Goal: Task Accomplishment & Management: Manage account settings

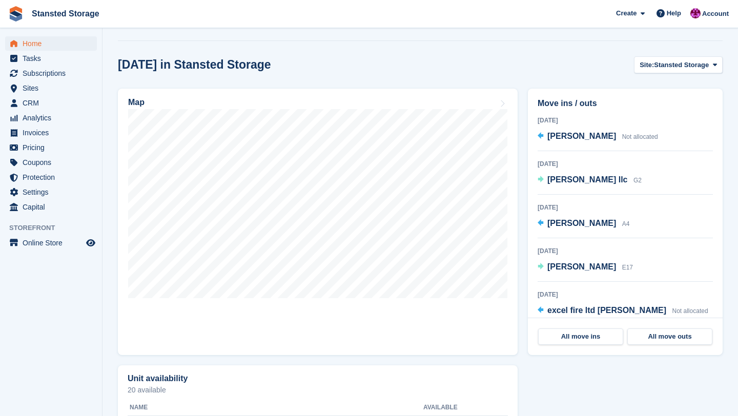
scroll to position [294, 0]
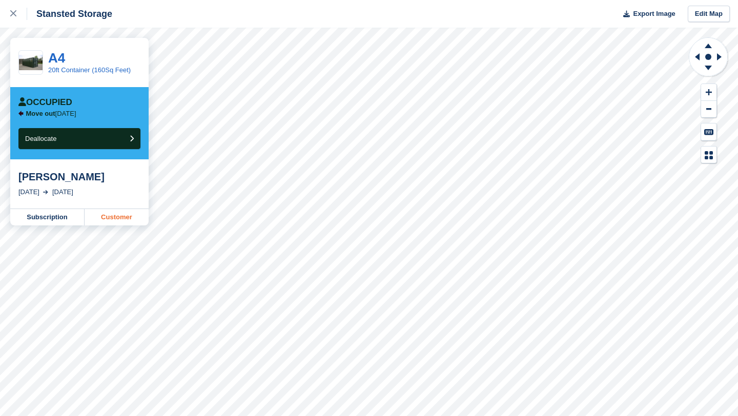
click at [123, 219] on link "Customer" at bounding box center [117, 217] width 64 height 16
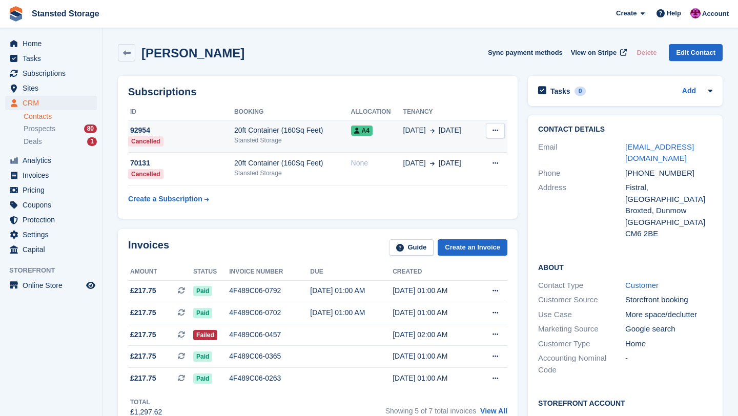
click at [497, 137] on button at bounding box center [495, 130] width 19 height 15
click at [381, 131] on div "A4" at bounding box center [377, 130] width 52 height 11
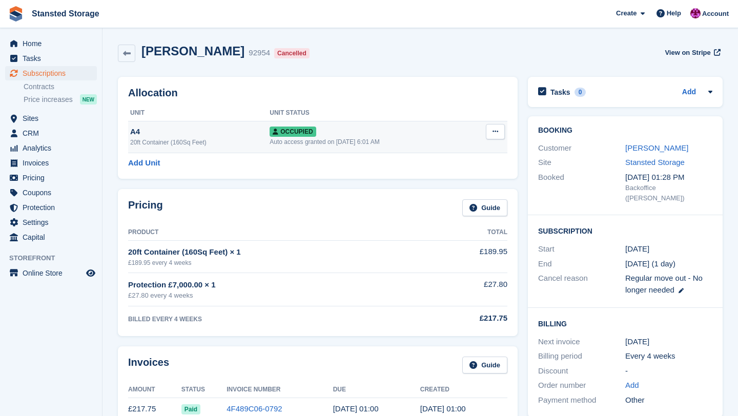
click at [495, 131] on icon at bounding box center [496, 131] width 6 height 7
click at [456, 187] on p "Deallocate" at bounding box center [455, 186] width 89 height 13
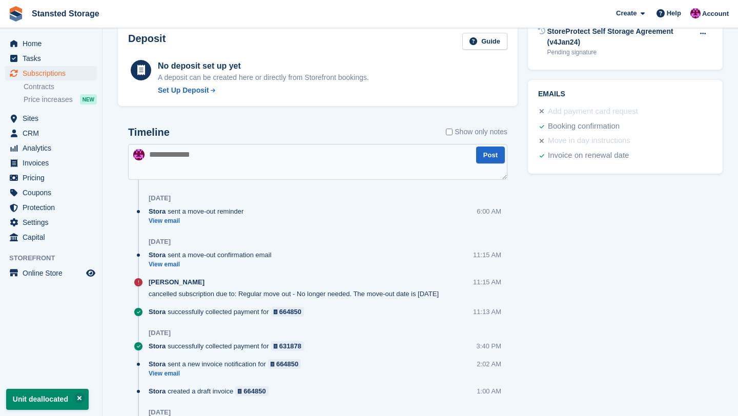
scroll to position [436, 0]
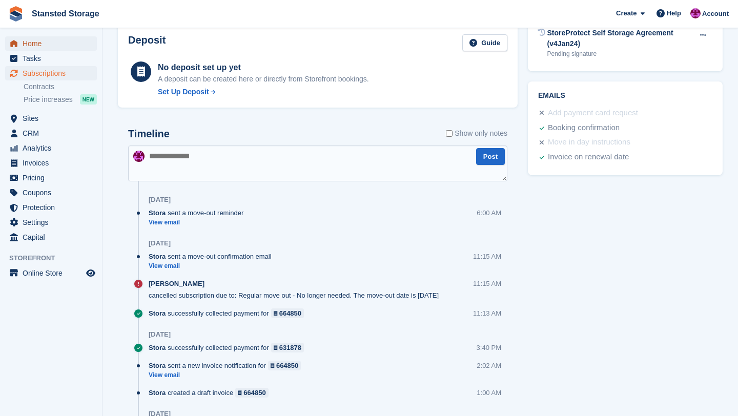
click at [45, 42] on span "Home" at bounding box center [54, 43] width 62 height 14
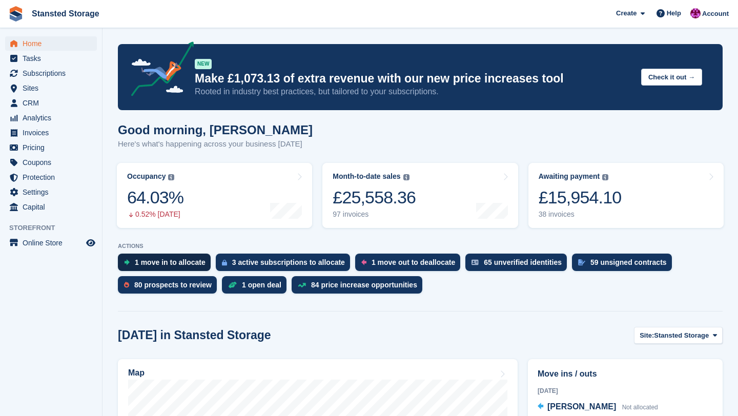
click at [165, 261] on div "1 move in to allocate" at bounding box center [170, 262] width 71 height 8
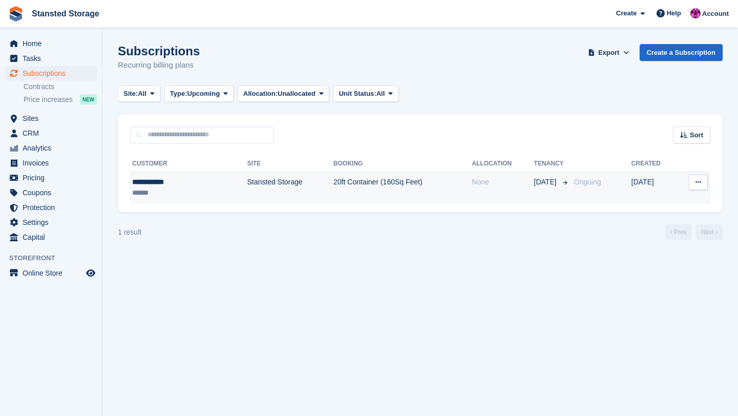
click at [267, 195] on td "Stansted Storage" at bounding box center [290, 188] width 86 height 32
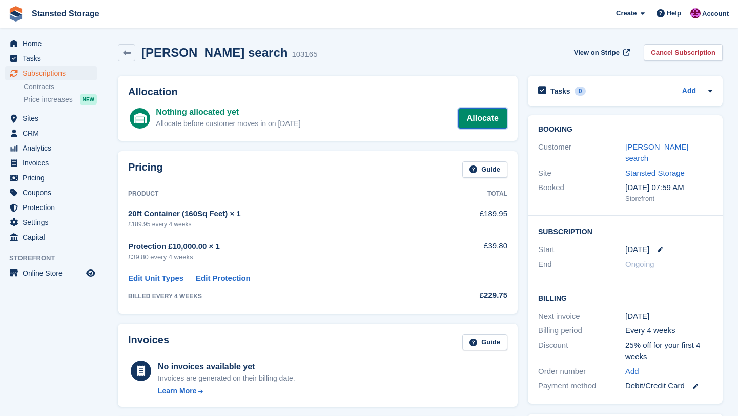
click at [494, 126] on link "Allocate" at bounding box center [482, 118] width 49 height 21
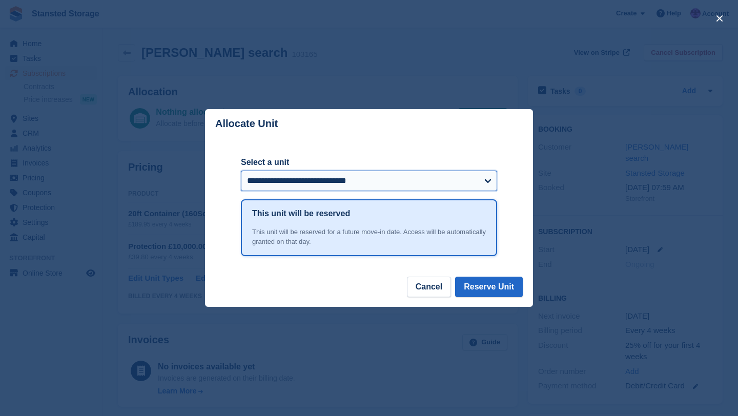
click at [490, 184] on select "**********" at bounding box center [369, 181] width 256 height 21
select select "******"
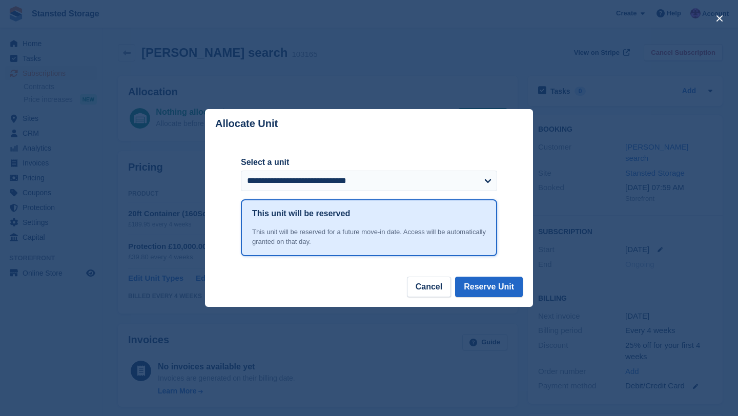
click at [520, 93] on div "close" at bounding box center [369, 208] width 738 height 416
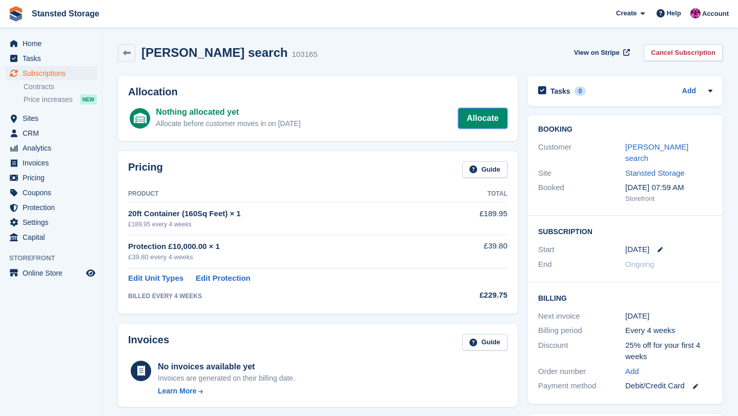
click at [471, 118] on link "Allocate" at bounding box center [482, 118] width 49 height 21
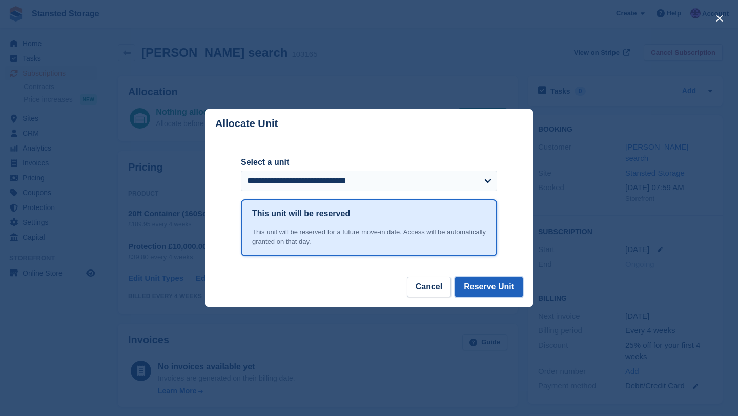
click at [482, 291] on button "Reserve Unit" at bounding box center [489, 287] width 68 height 21
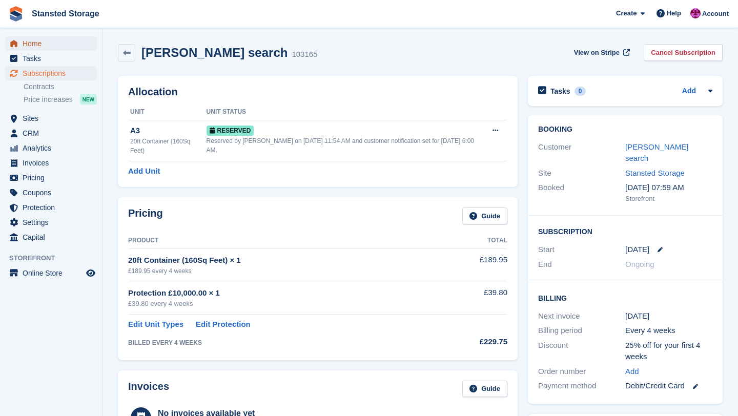
click at [37, 48] on span "Home" at bounding box center [54, 43] width 62 height 14
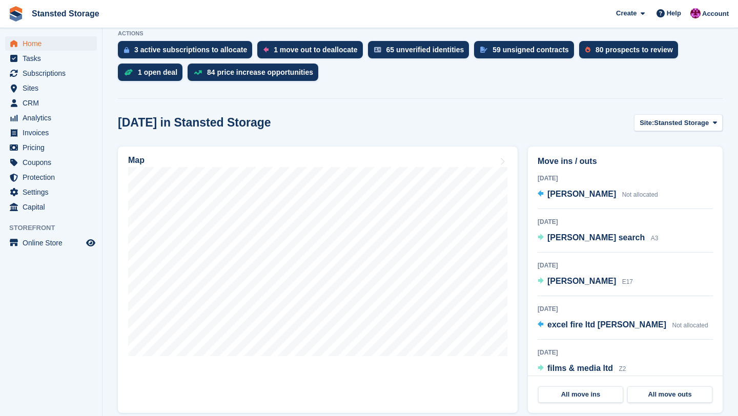
scroll to position [231, 0]
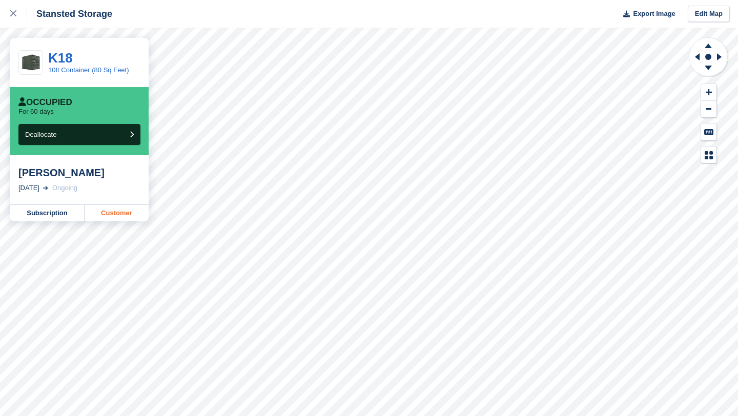
click at [113, 216] on link "Customer" at bounding box center [117, 213] width 64 height 16
click at [120, 218] on link "Customer" at bounding box center [117, 213] width 64 height 16
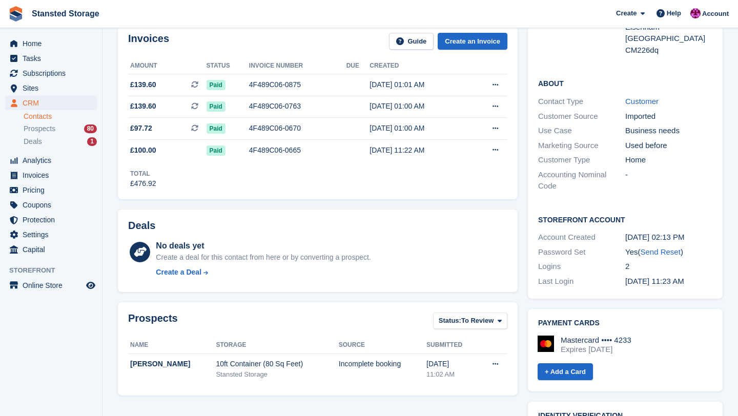
scroll to position [171, 0]
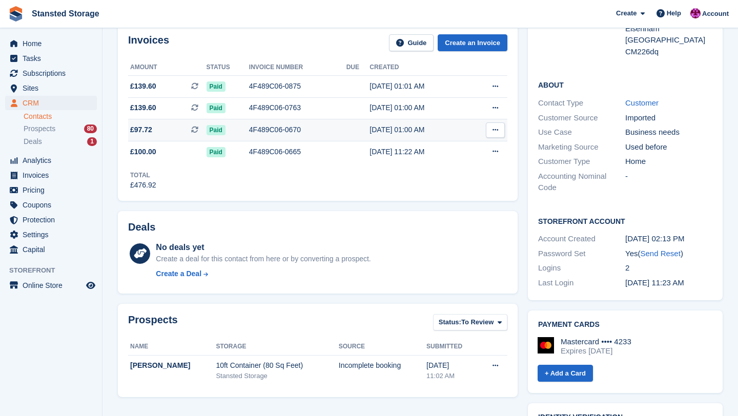
click at [476, 133] on td "Download PDF View on Stripe View Subscription" at bounding box center [488, 130] width 39 height 22
click at [295, 131] on div "4F489C06-0670" at bounding box center [297, 130] width 97 height 11
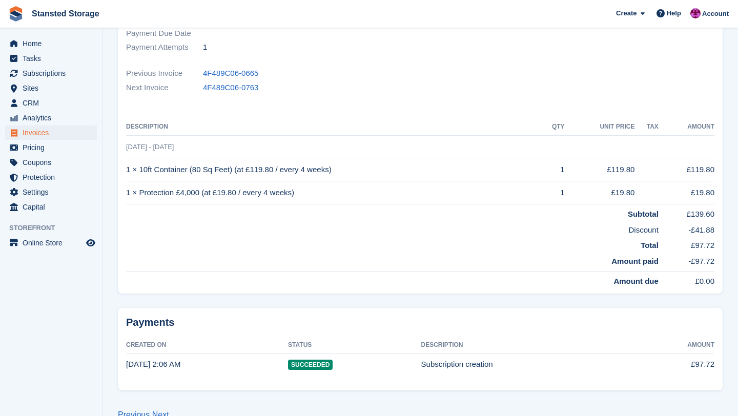
scroll to position [199, 0]
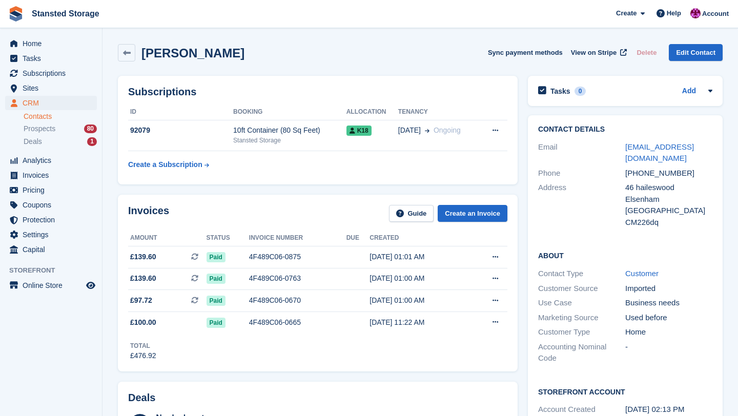
scroll to position [171, 0]
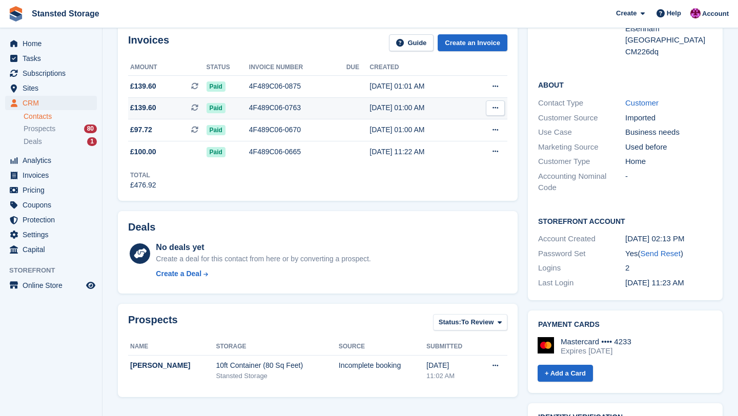
click at [293, 107] on div "4F489C06-0763" at bounding box center [297, 108] width 97 height 11
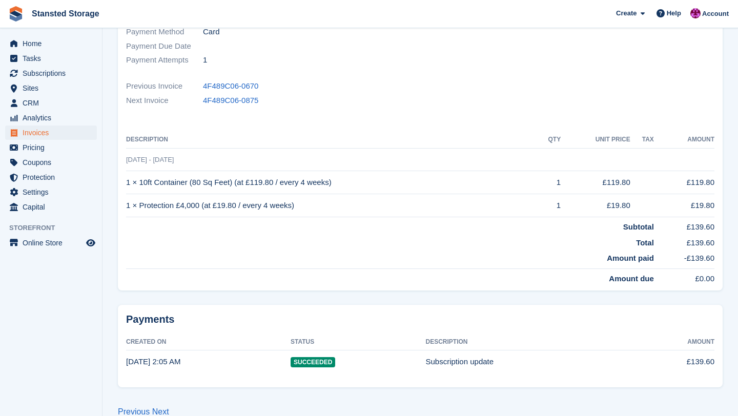
scroll to position [187, 0]
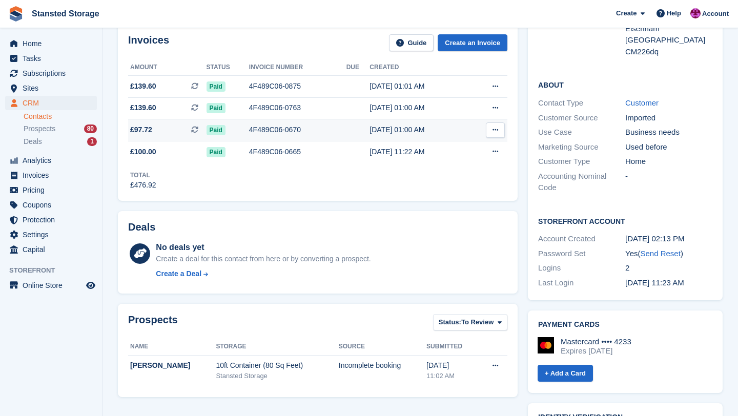
scroll to position [171, 0]
click at [290, 127] on div "4F489C06-0670" at bounding box center [297, 130] width 97 height 11
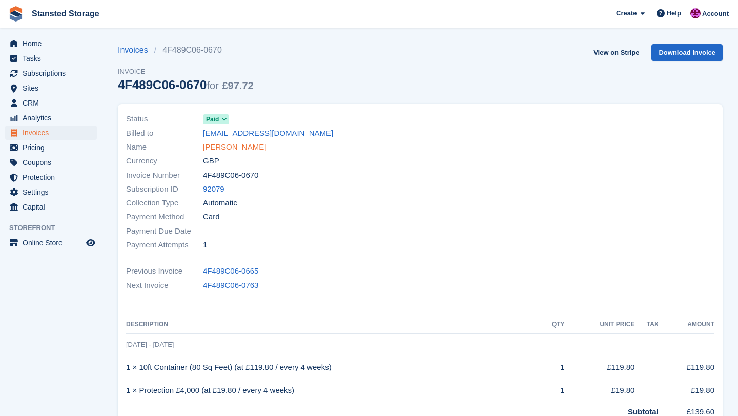
click at [235, 143] on link "[PERSON_NAME]" at bounding box center [234, 147] width 63 height 12
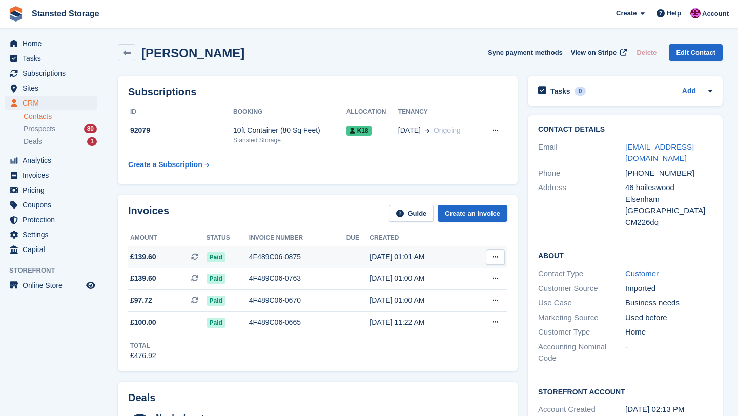
click at [303, 260] on div "4F489C06-0875" at bounding box center [297, 257] width 97 height 11
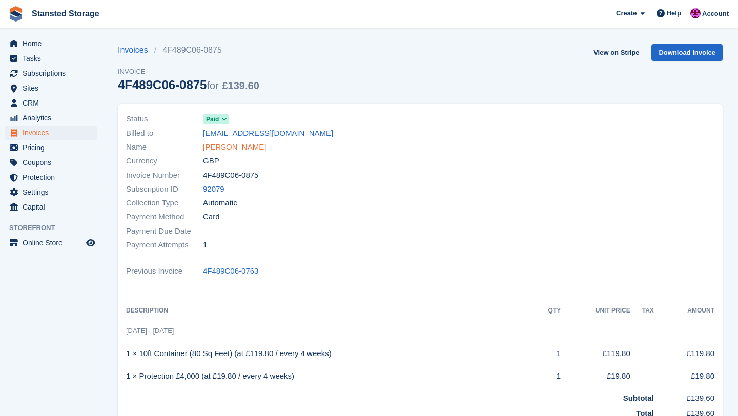
click at [243, 144] on link "melanie meadows" at bounding box center [234, 147] width 63 height 12
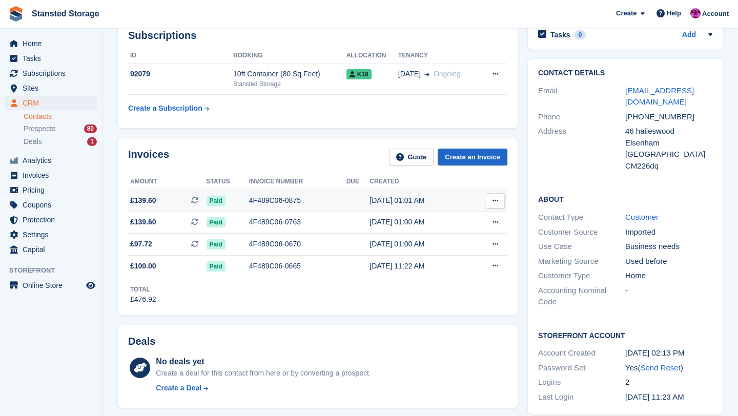
scroll to position [59, 0]
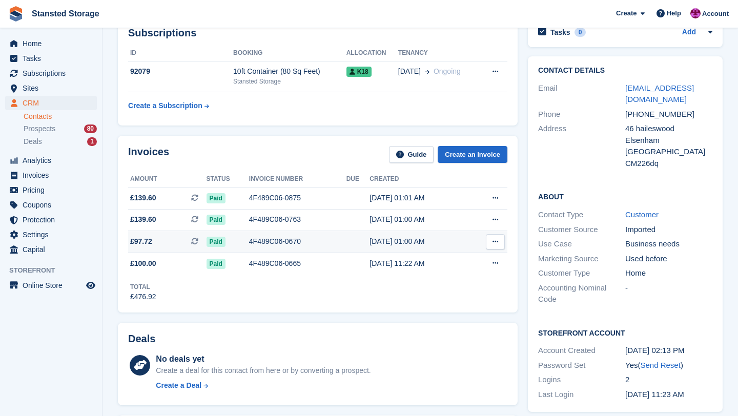
click at [357, 245] on td at bounding box center [359, 242] width 24 height 22
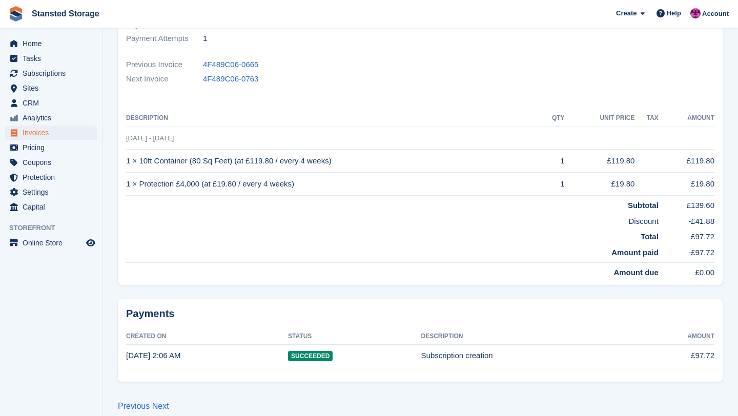
scroll to position [208, 0]
click at [63, 41] on span "Home" at bounding box center [54, 43] width 62 height 14
